Goal: Task Accomplishment & Management: Complete application form

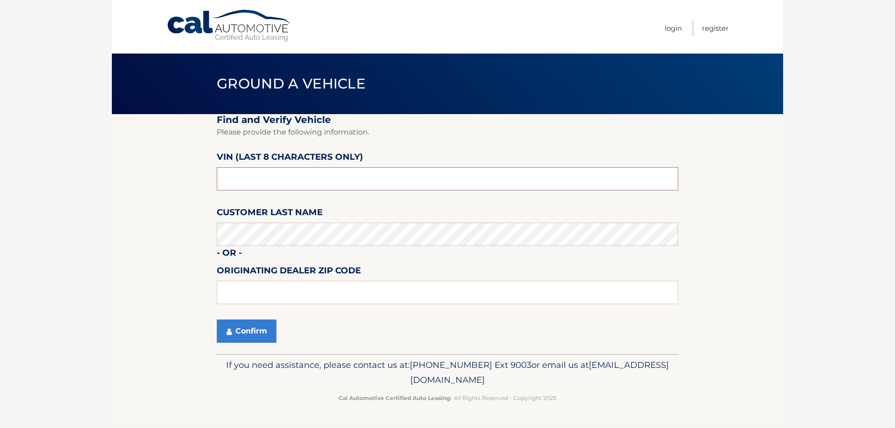
click at [240, 181] on input "text" at bounding box center [448, 178] width 462 height 23
type input "P8705000"
type input "15044"
click at [241, 327] on button "Confirm" at bounding box center [247, 331] width 60 height 23
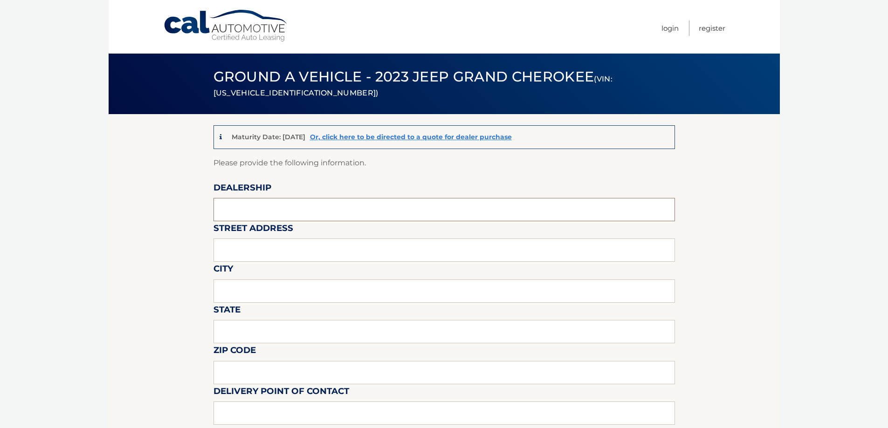
click at [241, 213] on input "text" at bounding box center [445, 209] width 462 height 23
type input "[PERSON_NAME] MOTORS NORTH INC"
type input "[STREET_ADDRESS][PERSON_NAME]"
click at [266, 291] on input "text" at bounding box center [445, 291] width 462 height 23
type input "GIBSONIA"
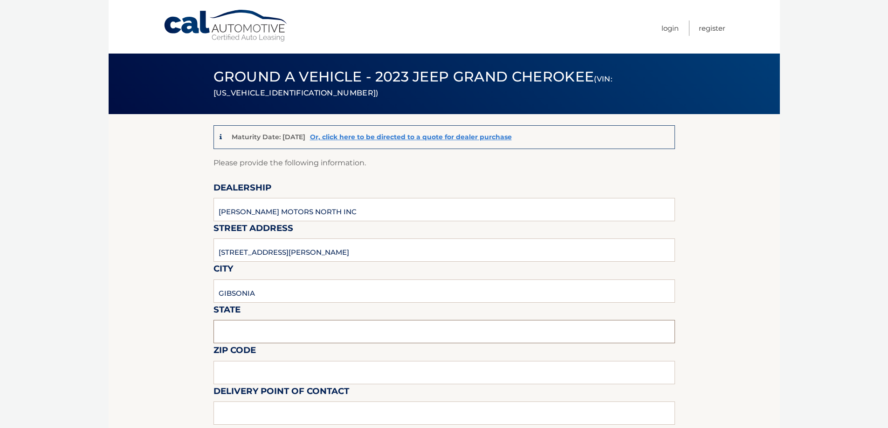
click at [256, 327] on input "text" at bounding box center [445, 331] width 462 height 23
type input "PA"
click at [233, 368] on input "text" at bounding box center [445, 372] width 462 height 23
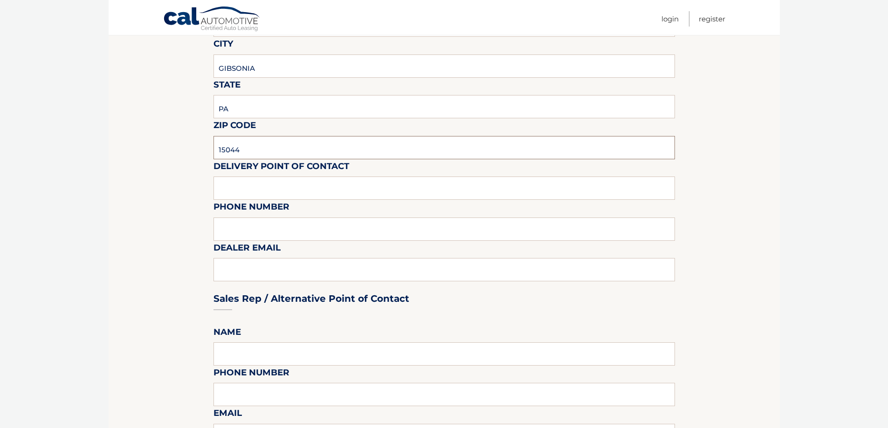
scroll to position [233, 0]
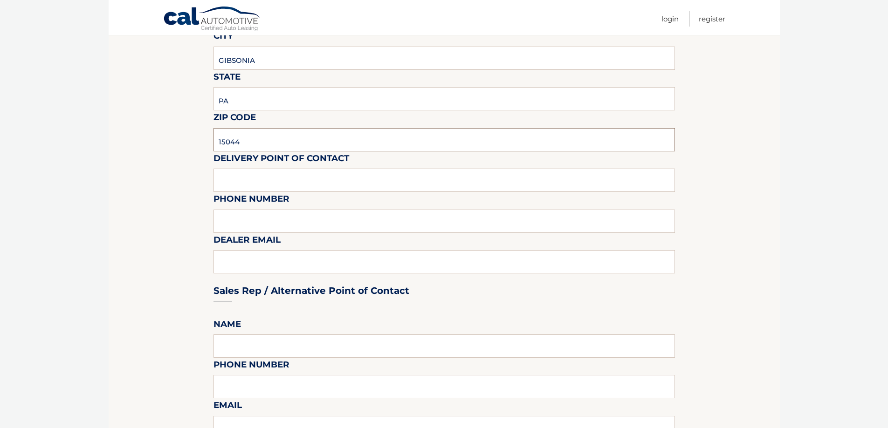
type input "15044"
click at [238, 176] on input "text" at bounding box center [445, 180] width 462 height 23
type input "[PERSON_NAME]"
click at [226, 216] on input "text" at bounding box center [445, 221] width 462 height 23
type input "[PHONE_NUMBER]"
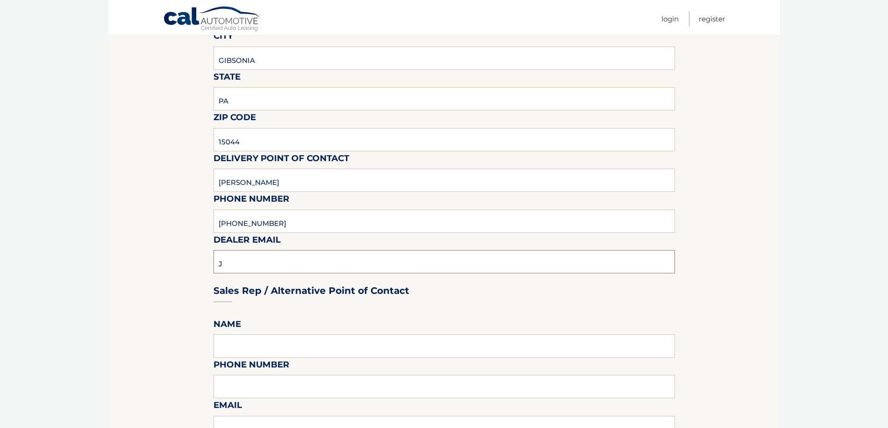
type input "[EMAIL_ADDRESS][DOMAIN_NAME]"
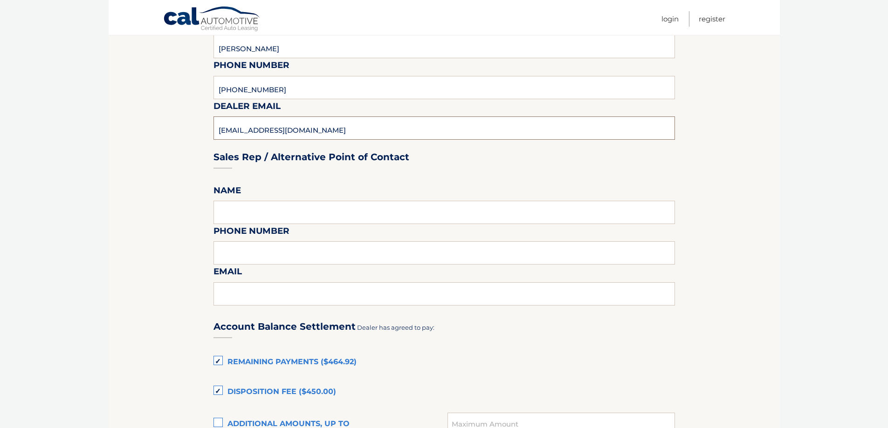
scroll to position [373, 0]
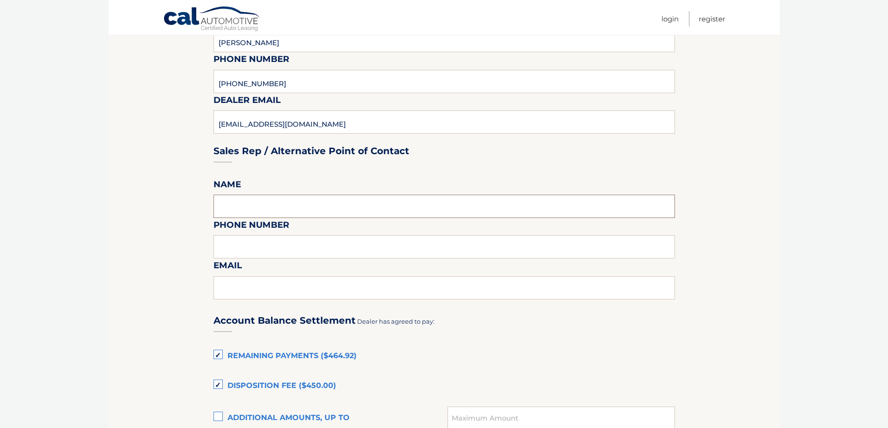
click at [264, 209] on input "text" at bounding box center [445, 206] width 462 height 23
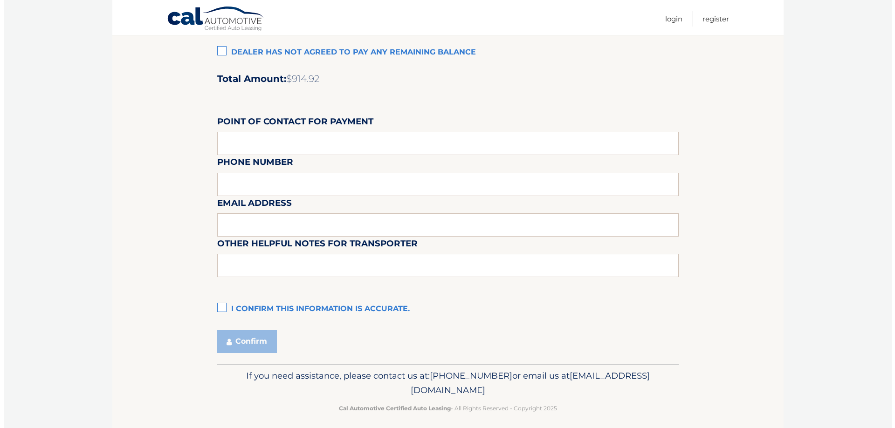
scroll to position [778, 0]
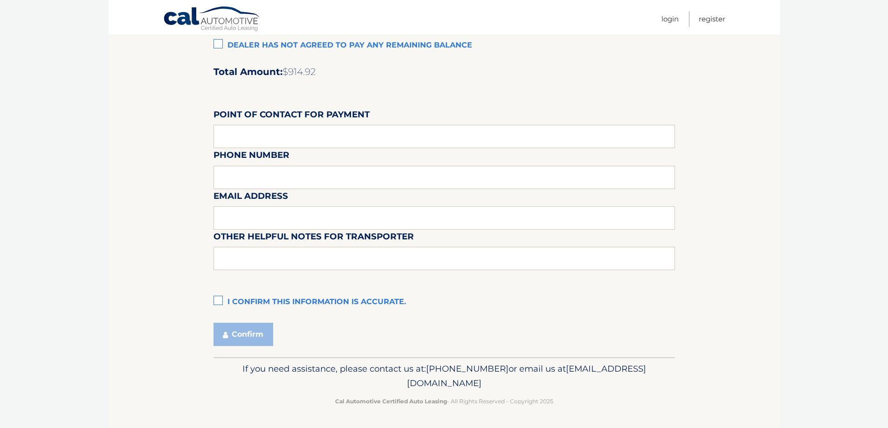
click at [219, 299] on label "I confirm this information is accurate." at bounding box center [445, 302] width 462 height 19
click at [0, 0] on input "I confirm this information is accurate." at bounding box center [0, 0] width 0 height 0
click at [249, 336] on button "Confirm" at bounding box center [244, 334] width 60 height 23
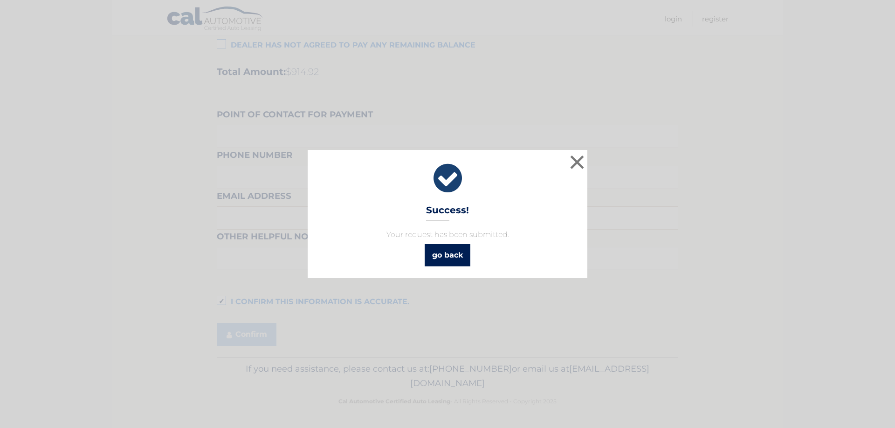
click at [460, 251] on link "go back" at bounding box center [448, 255] width 46 height 22
